Goal: Browse casually

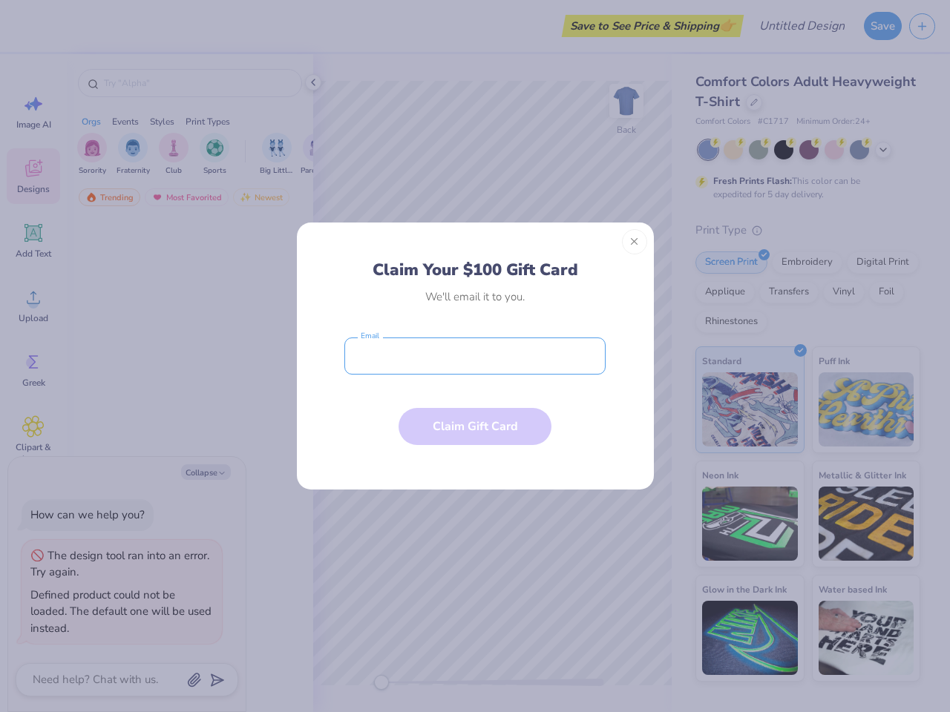
type textarea "x"
click at [475, 356] on input "email" at bounding box center [474, 356] width 261 height 37
click at [634, 242] on button "Close" at bounding box center [634, 241] width 25 height 25
